Goal: Task Accomplishment & Management: Manage account settings

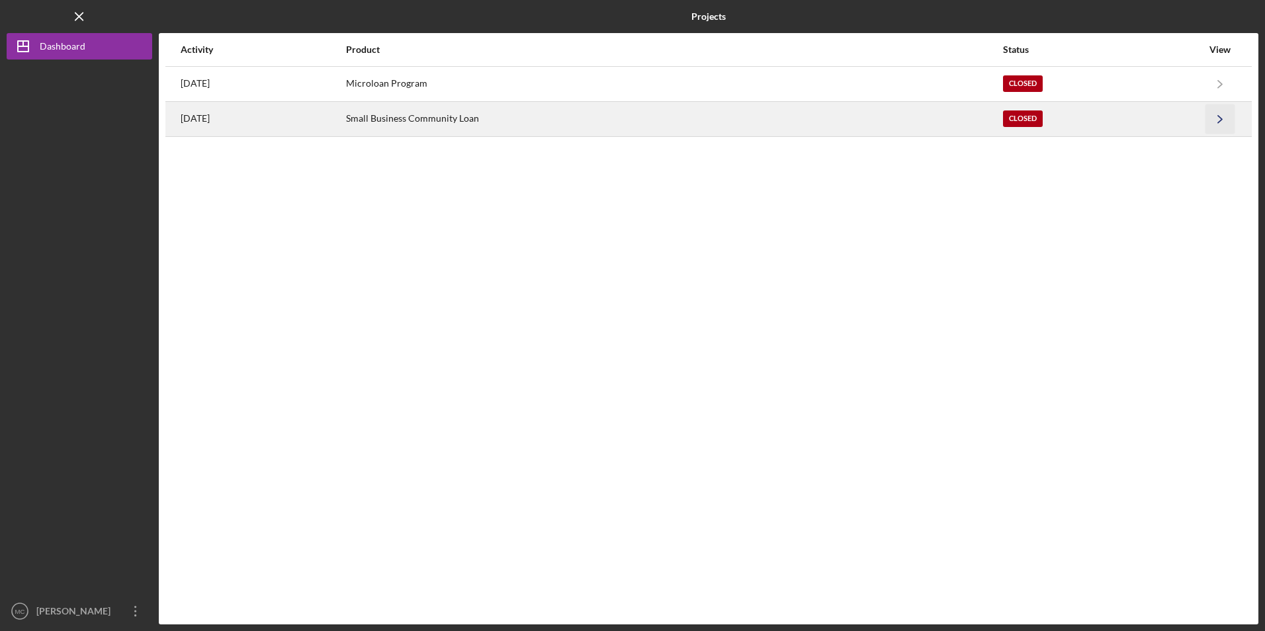
click at [1213, 124] on icon "Icon/Navigate" at bounding box center [1220, 119] width 30 height 30
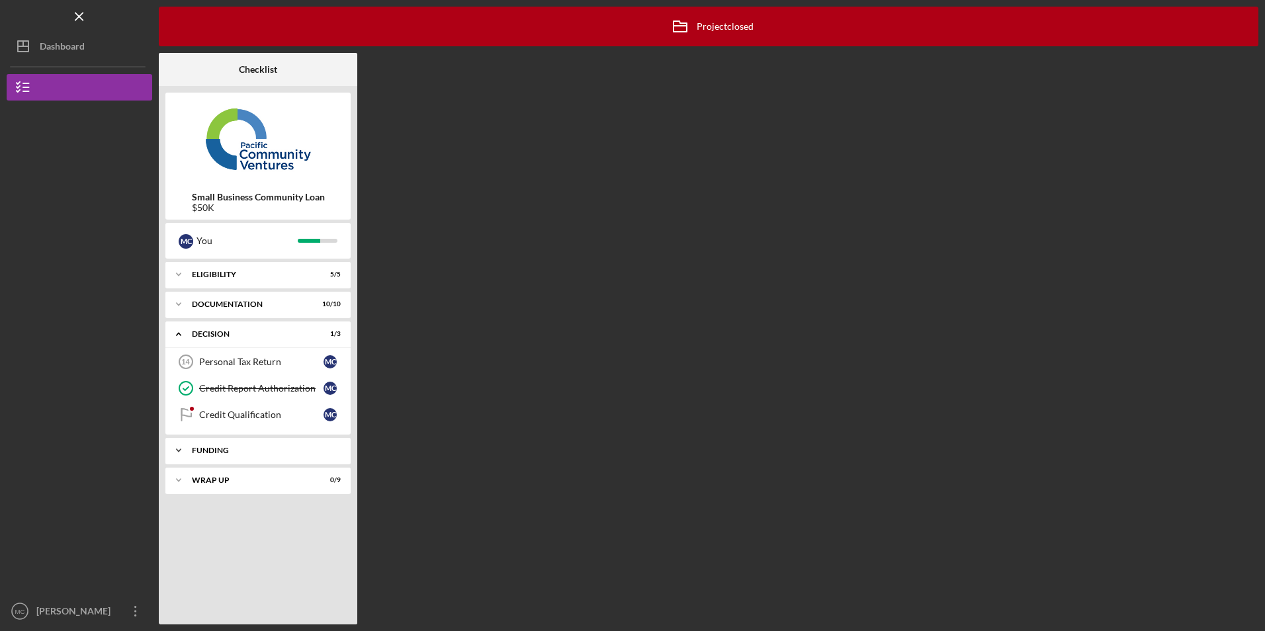
click at [254, 448] on div "Funding" at bounding box center [263, 450] width 142 height 8
click at [229, 310] on div "Icon/Expander Documentation 10 / 10" at bounding box center [257, 304] width 185 height 26
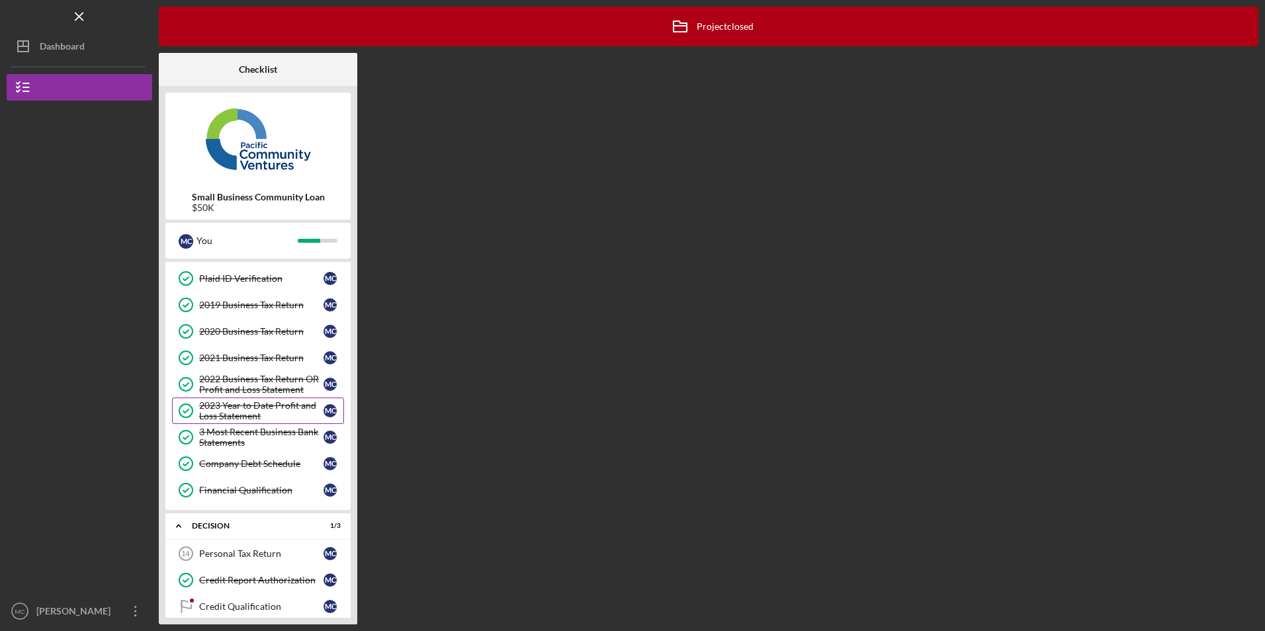
scroll to position [188, 0]
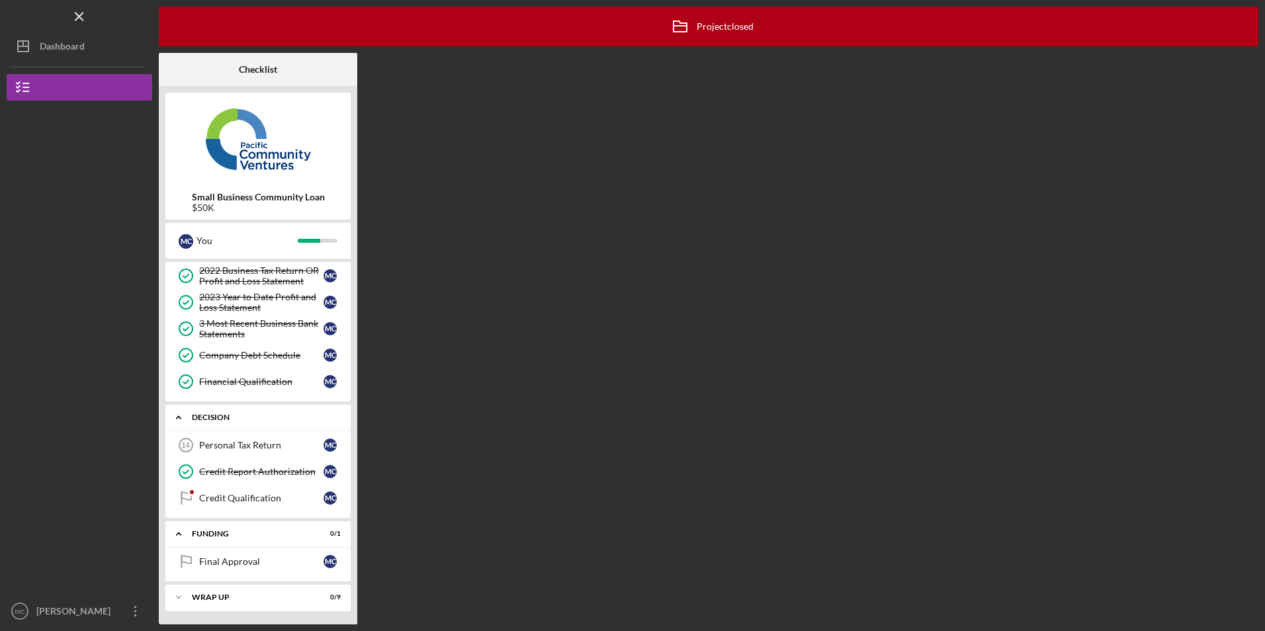
click at [222, 419] on div "Decision" at bounding box center [263, 417] width 142 height 8
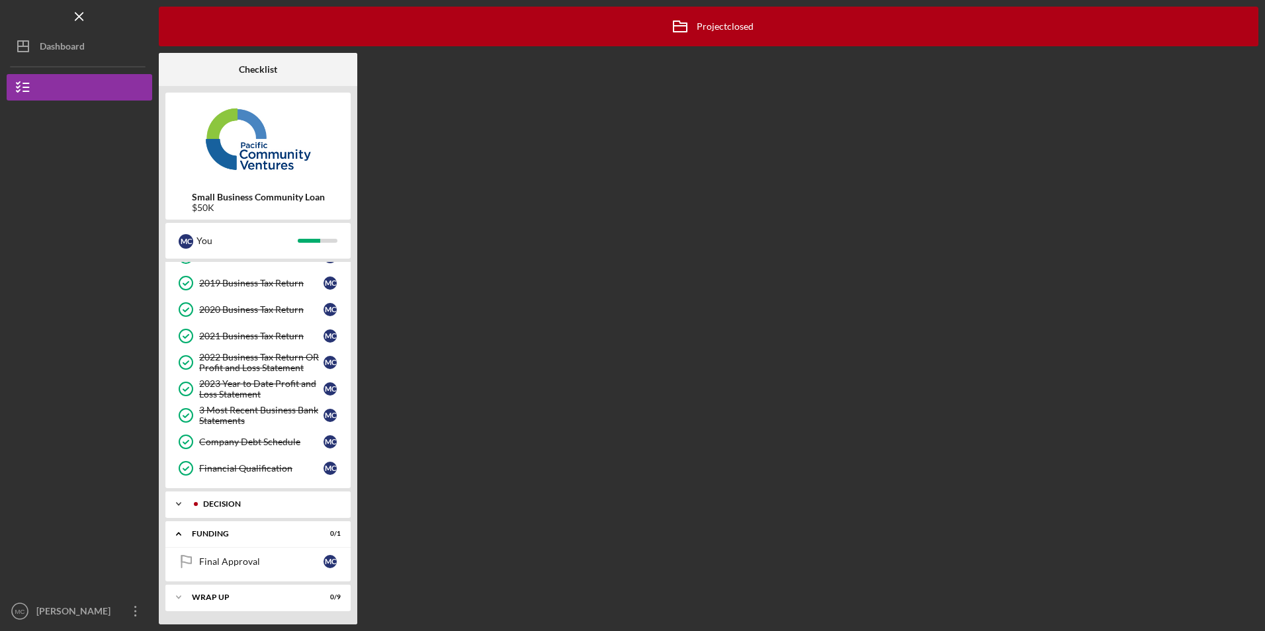
click at [236, 499] on div "Icon/Expander Decision 1 / 3" at bounding box center [257, 504] width 185 height 26
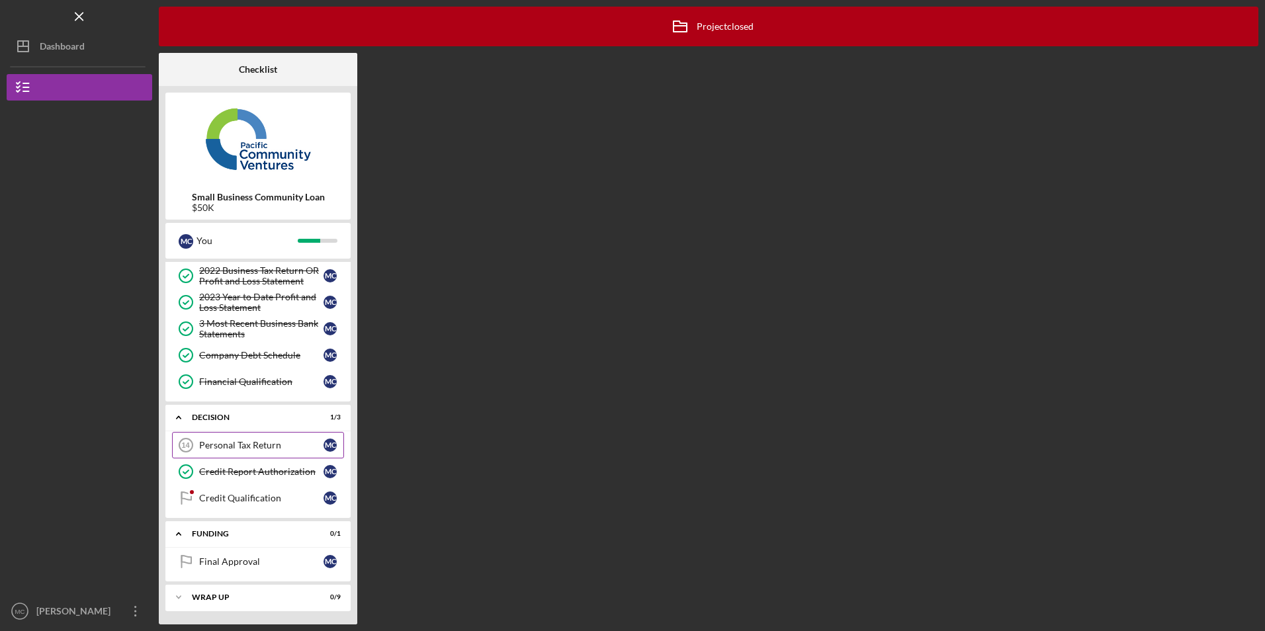
click at [229, 454] on link "Personal Tax Return 14 Personal Tax Return M C" at bounding box center [258, 445] width 172 height 26
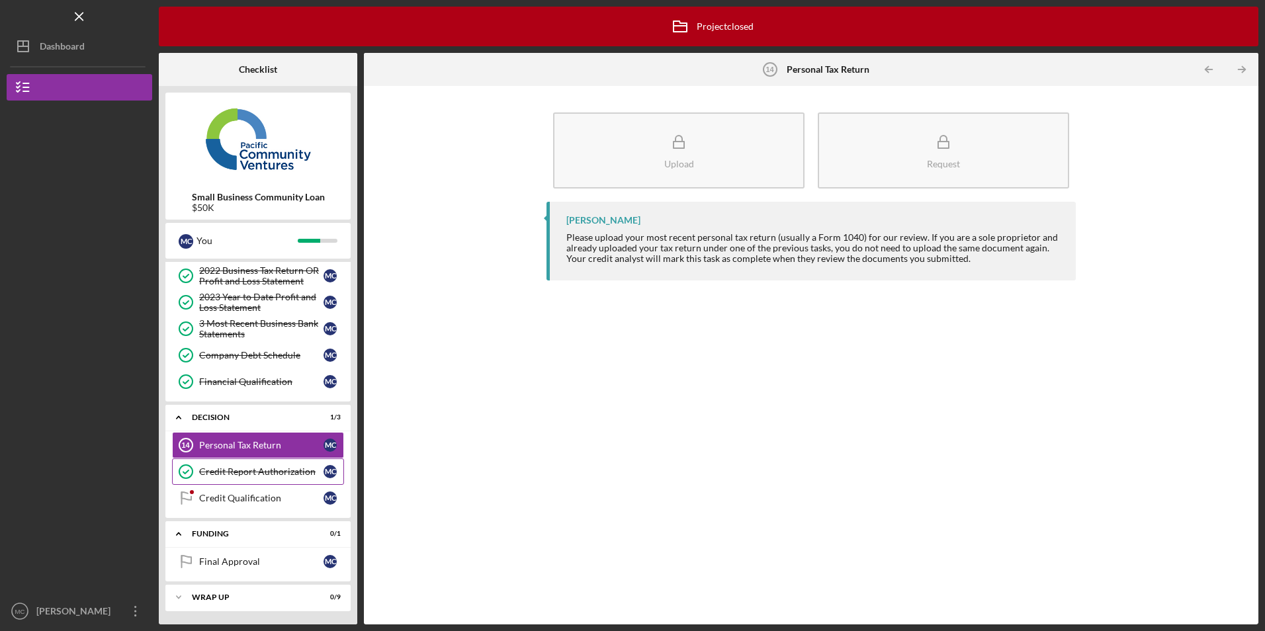
click at [239, 471] on div "Credit Report Authorization" at bounding box center [261, 471] width 124 height 11
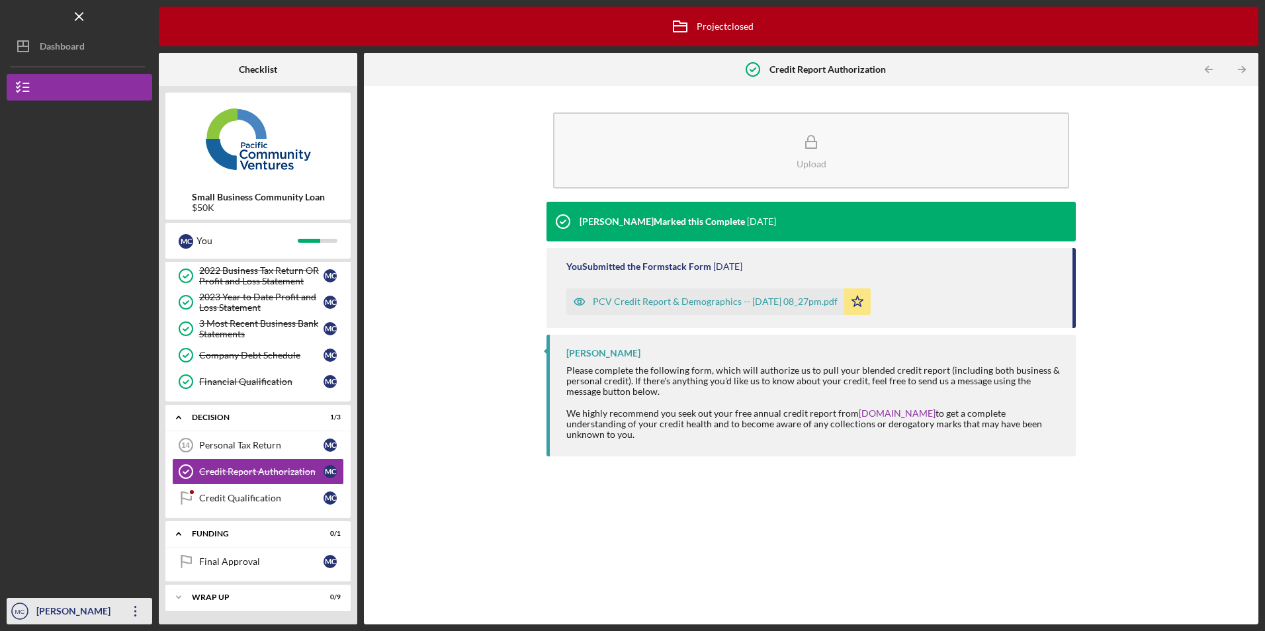
click at [134, 604] on icon "Icon/Overflow" at bounding box center [135, 611] width 33 height 33
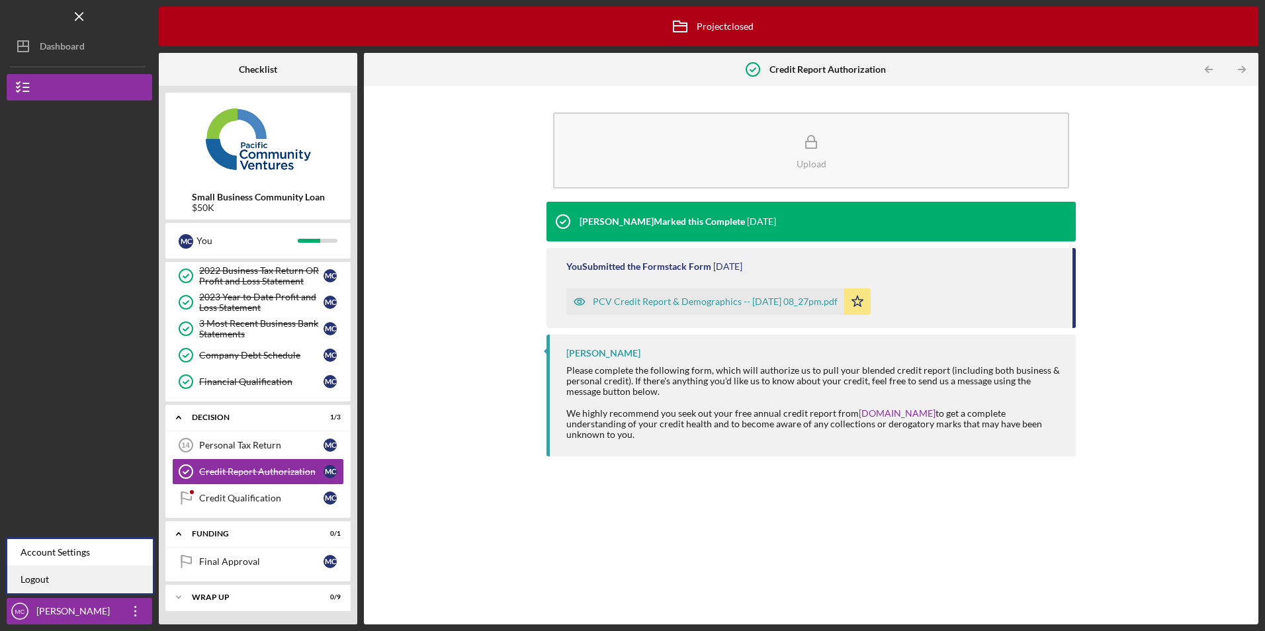
click at [124, 575] on link "Logout" at bounding box center [80, 579] width 146 height 27
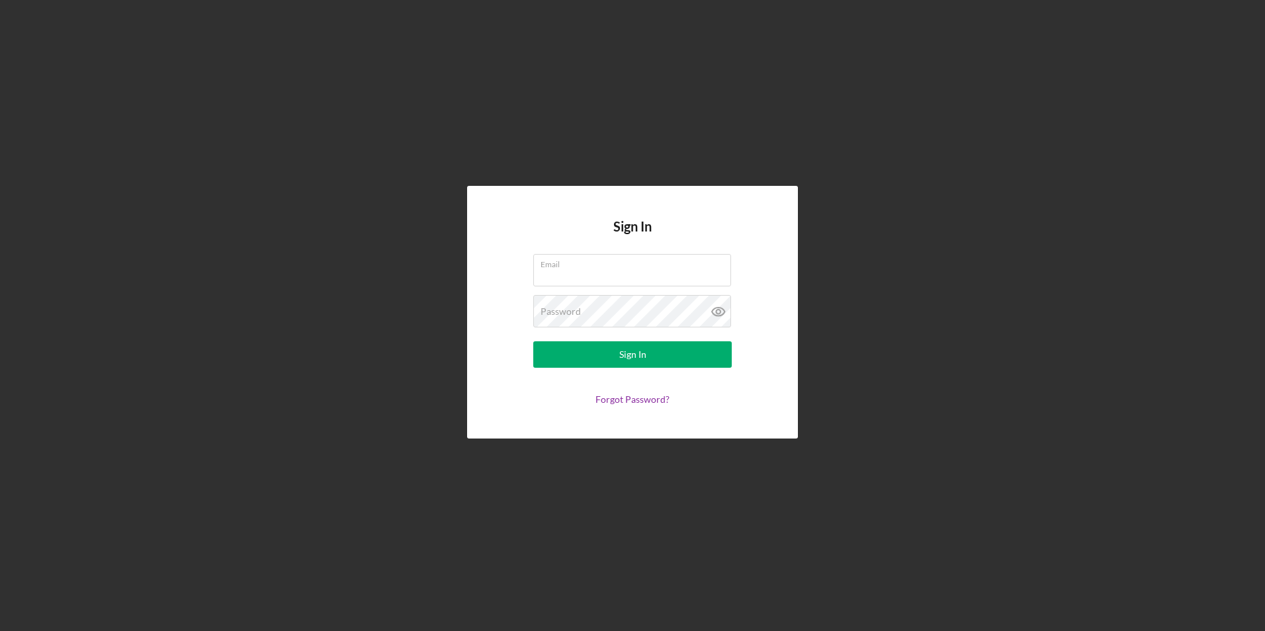
type input "[EMAIL_ADDRESS][DOMAIN_NAME]"
